Goal: Task Accomplishment & Management: Complete application form

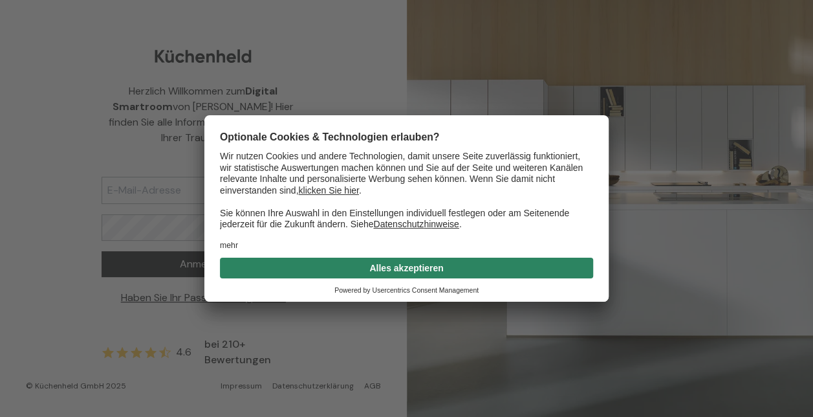
click at [378, 261] on button "Alles akzeptieren" at bounding box center [406, 267] width 373 height 21
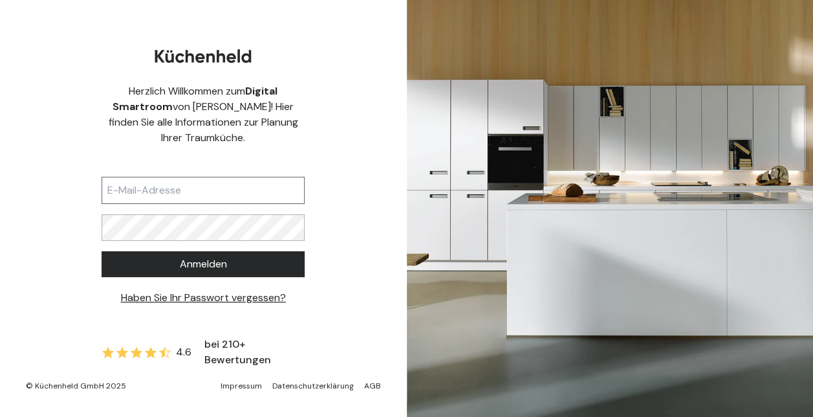
click at [215, 188] on input "text" at bounding box center [203, 190] width 203 height 27
click at [334, 159] on div "Herzlich Willkommen zum Digital Smartroom von [PERSON_NAME]! Hier finden Sie al…" at bounding box center [203, 208] width 407 height 417
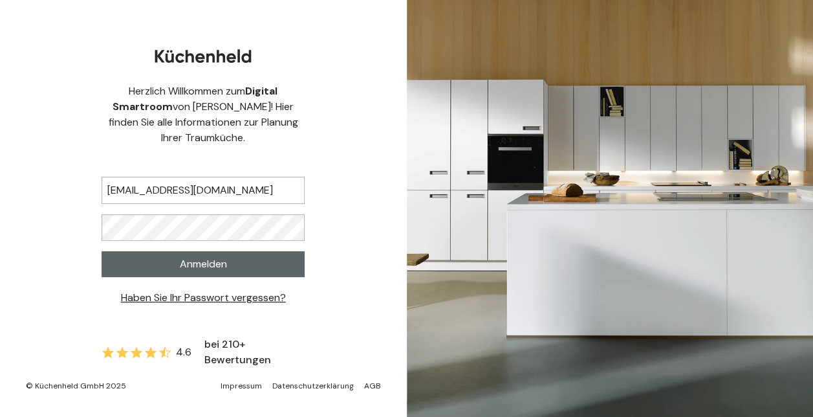
click at [230, 266] on button "Anmelden" at bounding box center [203, 264] width 203 height 26
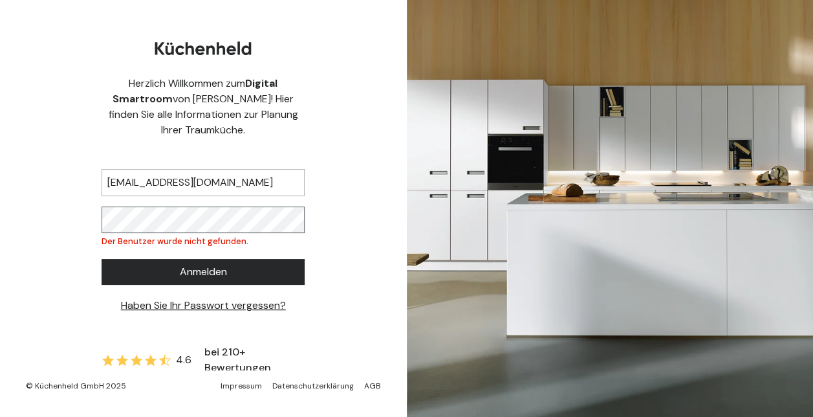
click at [32, 197] on div "Herzlich Willkommen zum Digital Smartroom von [PERSON_NAME]! Hier finden Sie al…" at bounding box center [203, 208] width 407 height 417
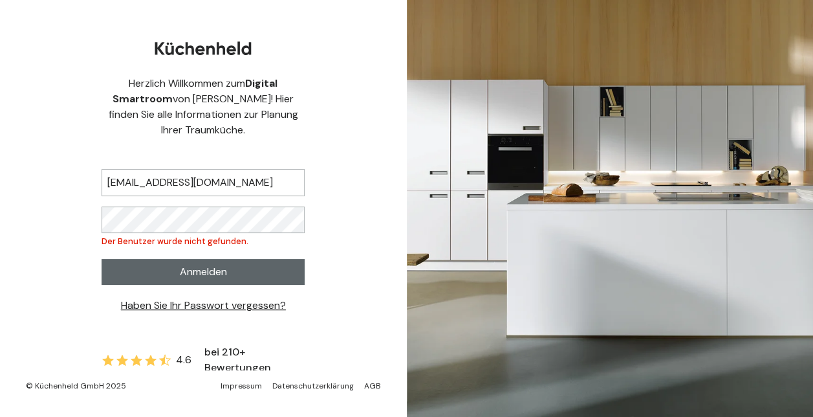
click at [160, 264] on button "Anmelden" at bounding box center [203, 272] width 203 height 26
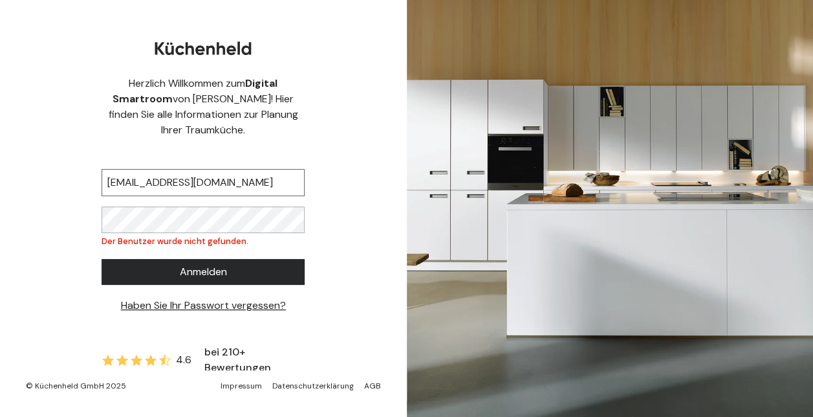
click at [179, 182] on input "[EMAIL_ADDRESS][DOMAIN_NAME]" at bounding box center [203, 182] width 203 height 27
click at [286, 185] on input "[EMAIL_ADDRESS][DOMAIN_NAME]" at bounding box center [203, 182] width 203 height 27
click at [20, 207] on div "Herzlich Willkommen zum Digital Smartroom von [PERSON_NAME]! Hier finden Sie al…" at bounding box center [203, 208] width 407 height 417
click at [43, 197] on div "Herzlich Willkommen zum Digital Smartroom von [PERSON_NAME]! Hier finden Sie al…" at bounding box center [203, 208] width 407 height 417
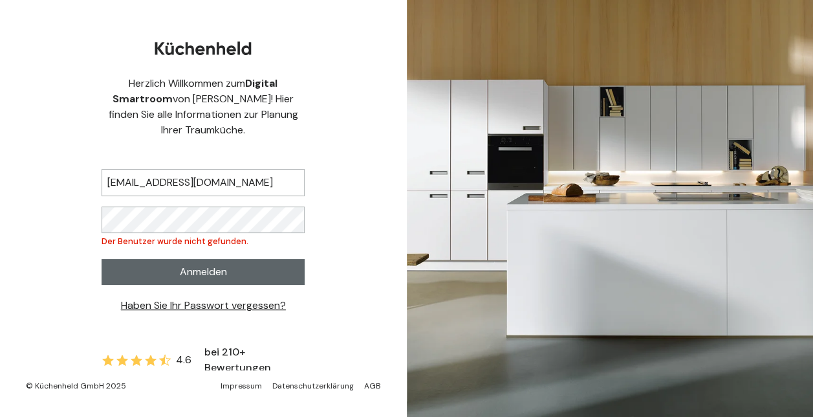
click at [215, 269] on span "Anmelden" at bounding box center [203, 272] width 47 height 16
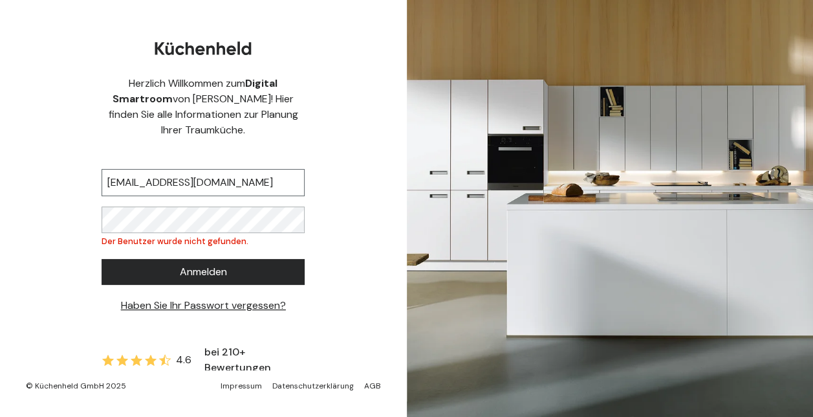
click at [193, 188] on input "[EMAIL_ADDRESS][DOMAIN_NAME]" at bounding box center [203, 182] width 203 height 27
drag, startPoint x: 291, startPoint y: 188, endPoint x: 103, endPoint y: 175, distance: 188.0
click at [58, 159] on div "Herzlich Willkommen zum Digital Smartroom von [PERSON_NAME]! Hier finden Sie al…" at bounding box center [203, 208] width 407 height 417
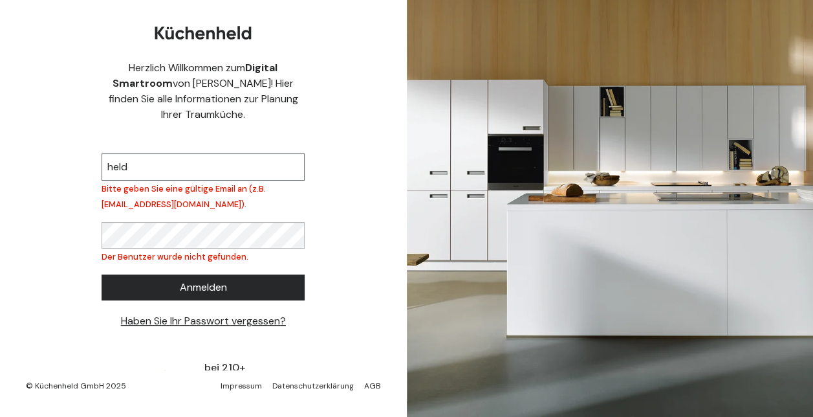
type input "[EMAIL_ADDRESS][DOMAIN_NAME]"
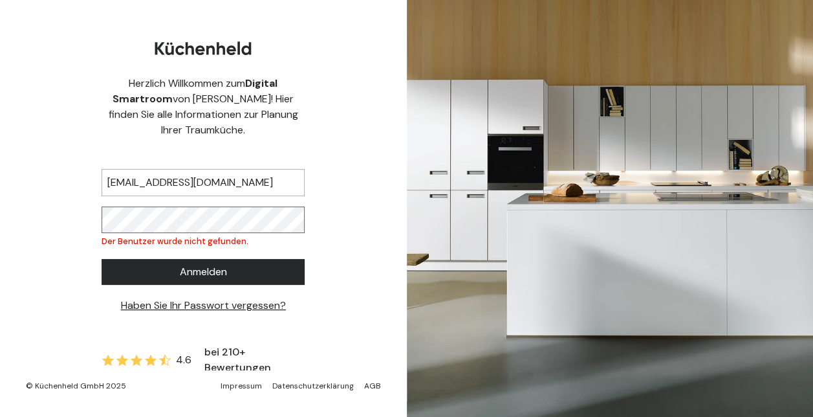
click at [0, 193] on html "Herzlich Willkommen zum Digital Smartroom von [PERSON_NAME]! Hier finden Sie al…" at bounding box center [406, 208] width 813 height 417
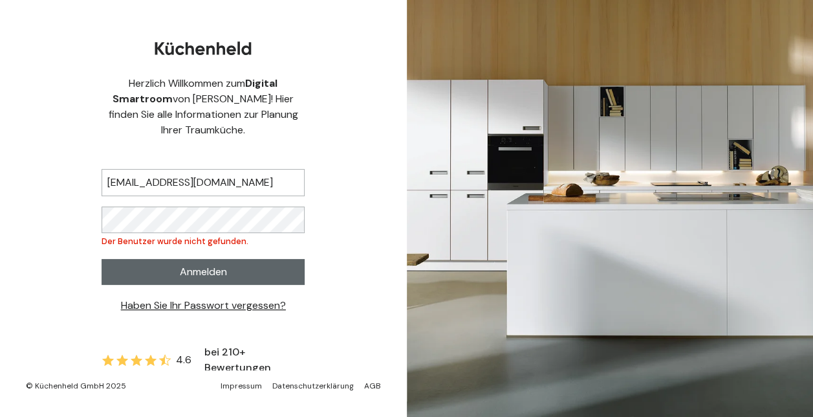
click at [177, 268] on button "Anmelden" at bounding box center [203, 272] width 203 height 26
